Goal: Information Seeking & Learning: Learn about a topic

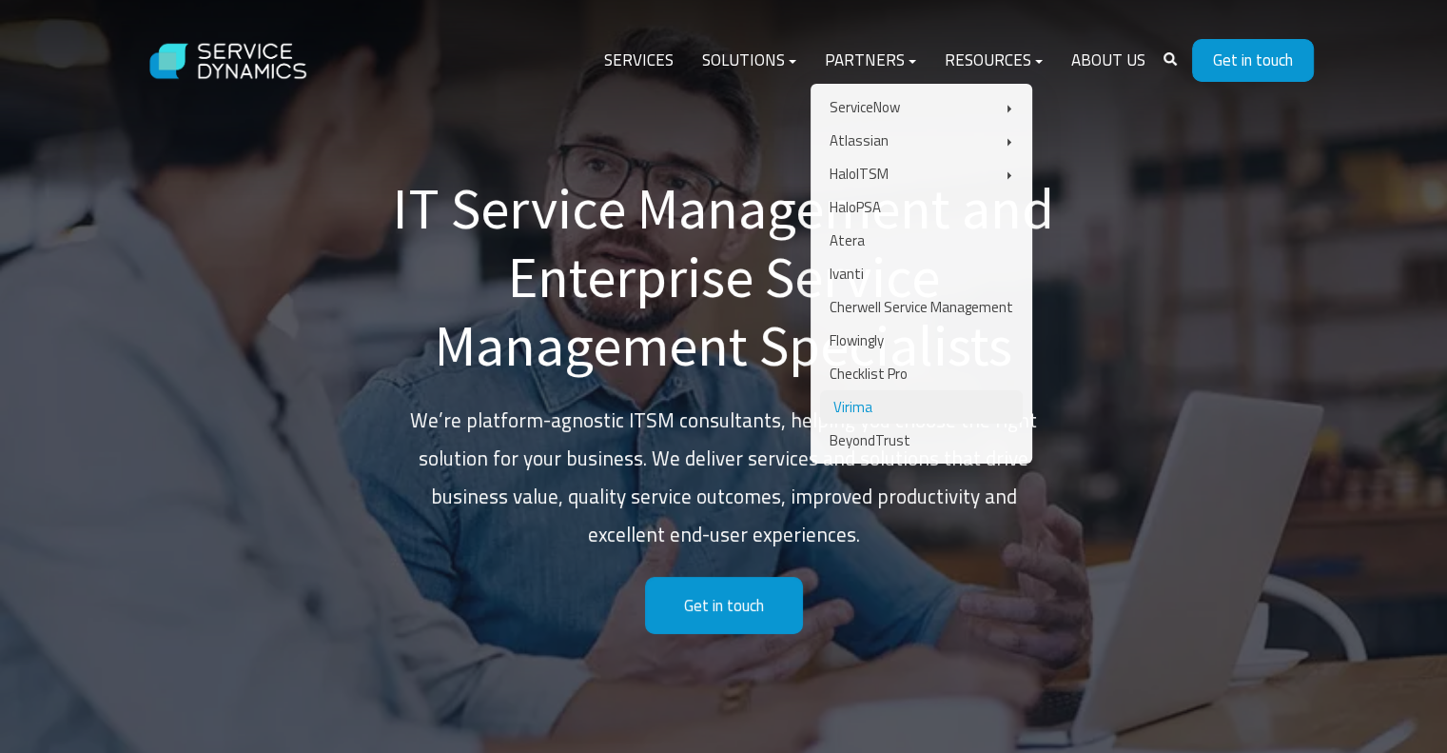
click at [883, 403] on link "Virima" at bounding box center [921, 406] width 203 height 33
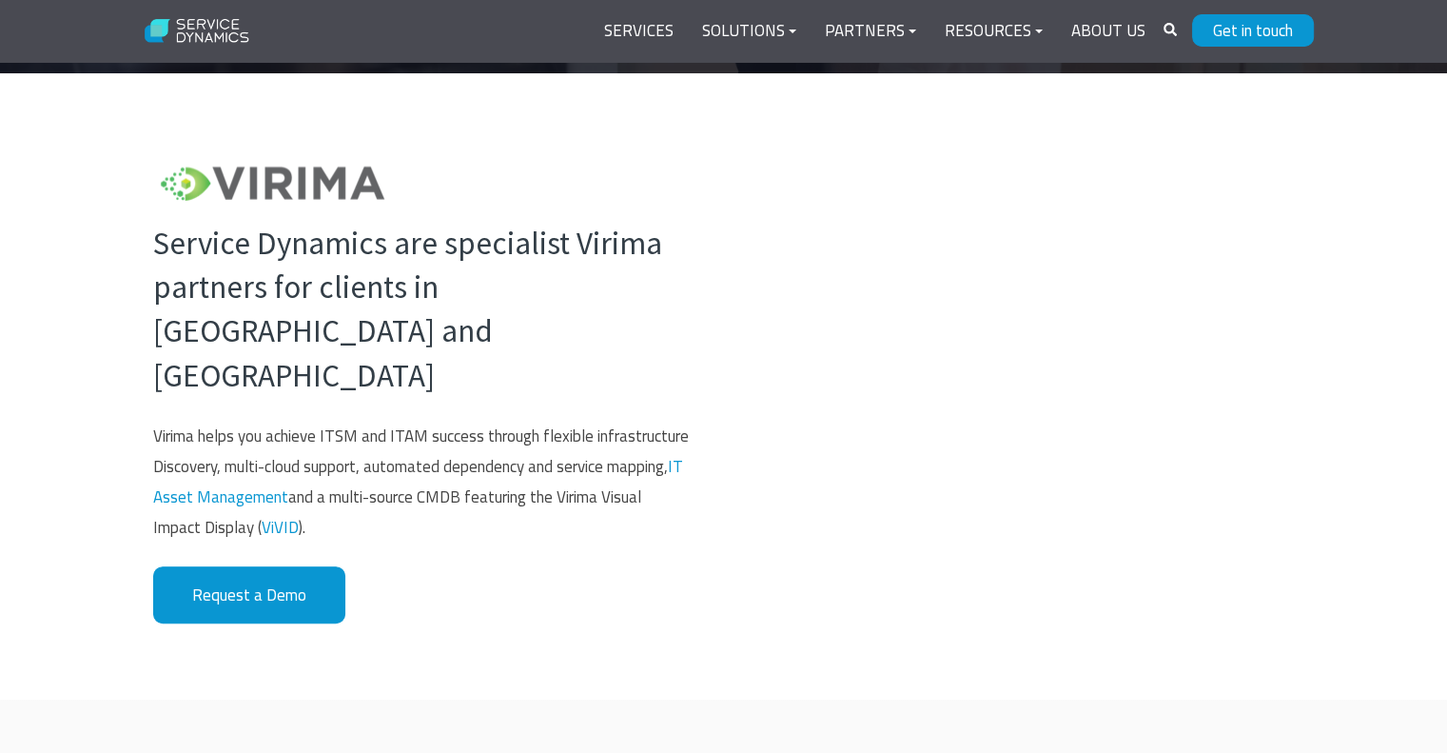
scroll to position [666, 0]
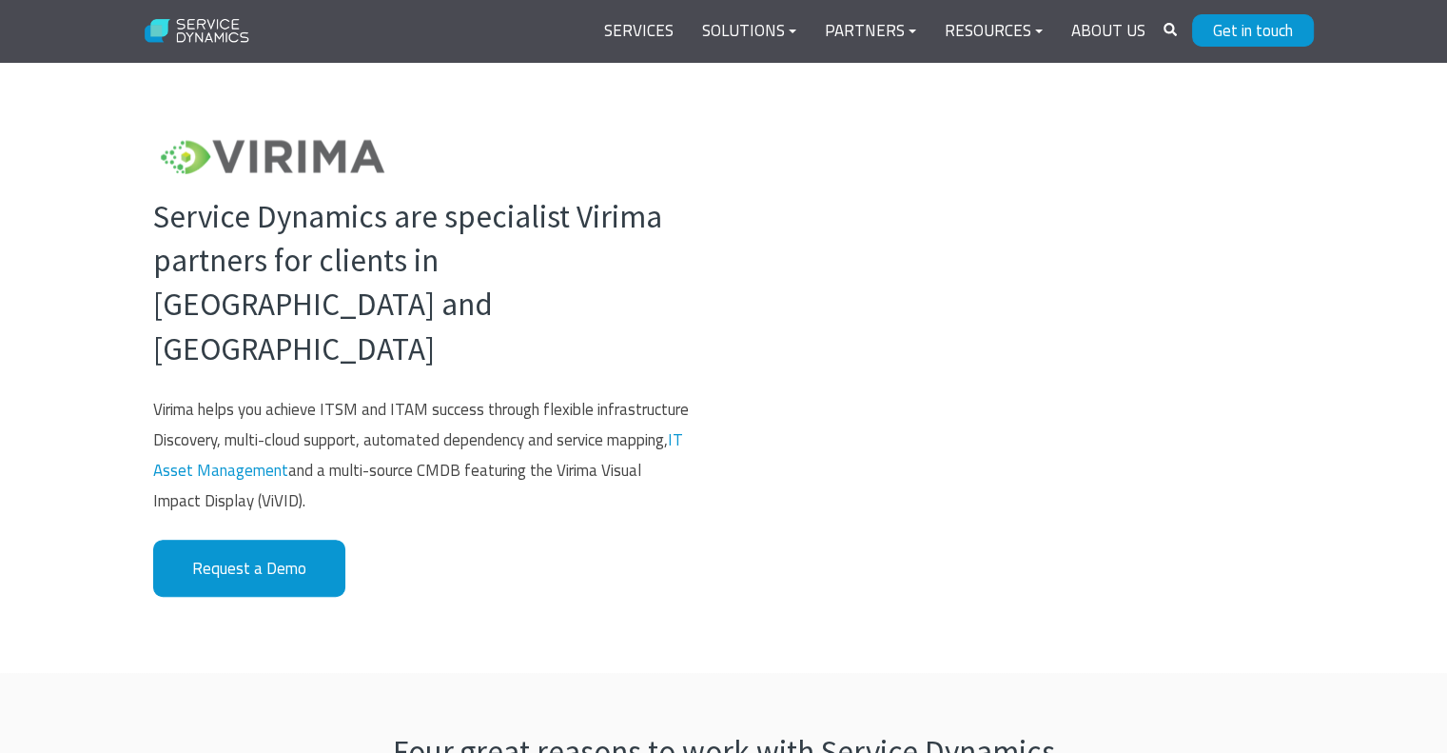
click at [287, 488] on link "ViVID" at bounding box center [280, 500] width 37 height 25
click at [288, 427] on link "IT Asset Management" at bounding box center [418, 454] width 530 height 55
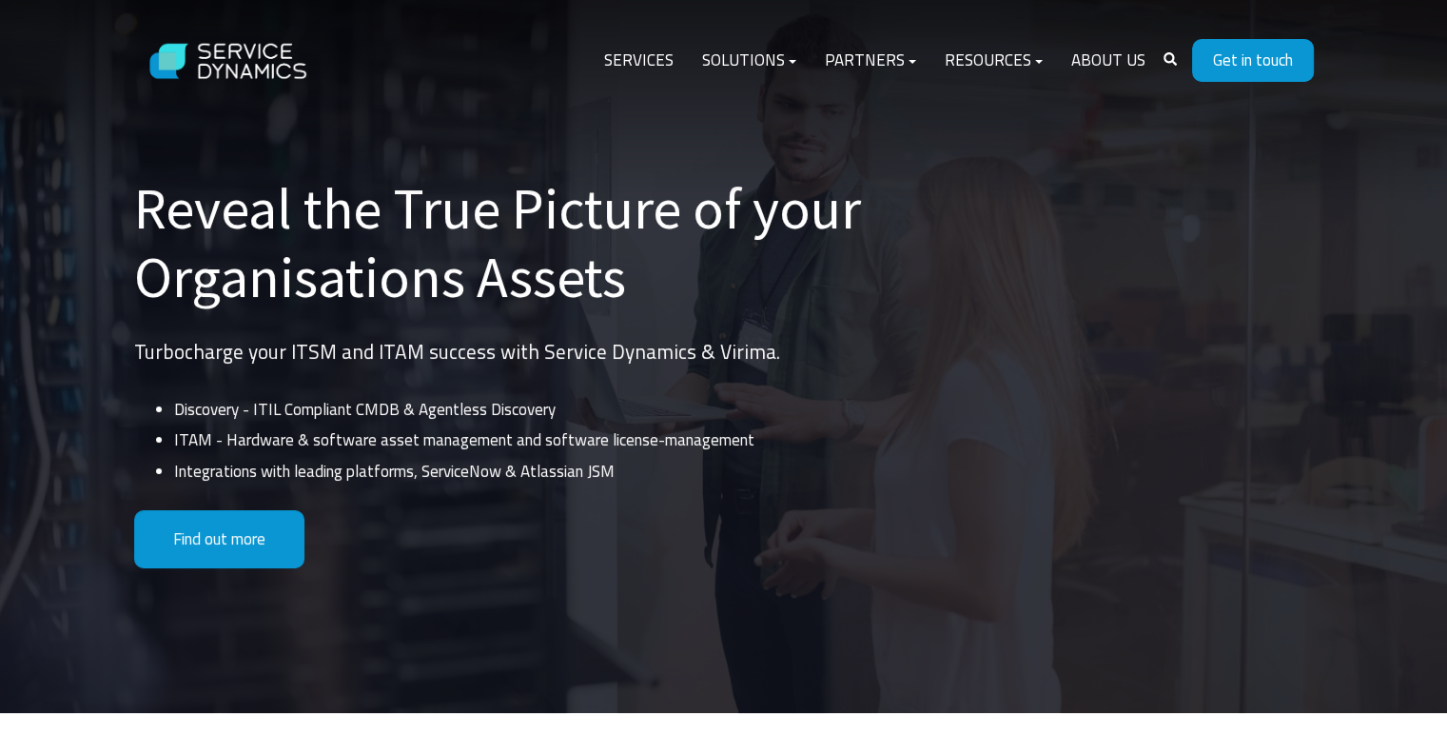
click at [626, 471] on li "Integrations with leading platforms, ServiceNow & Atlassian JSM" at bounding box center [586, 471] width 825 height 30
click at [859, 397] on li "Discovery - ITIL Compliant CMDB & Agentless Discovery" at bounding box center [586, 409] width 825 height 30
